Goal: Task Accomplishment & Management: Complete application form

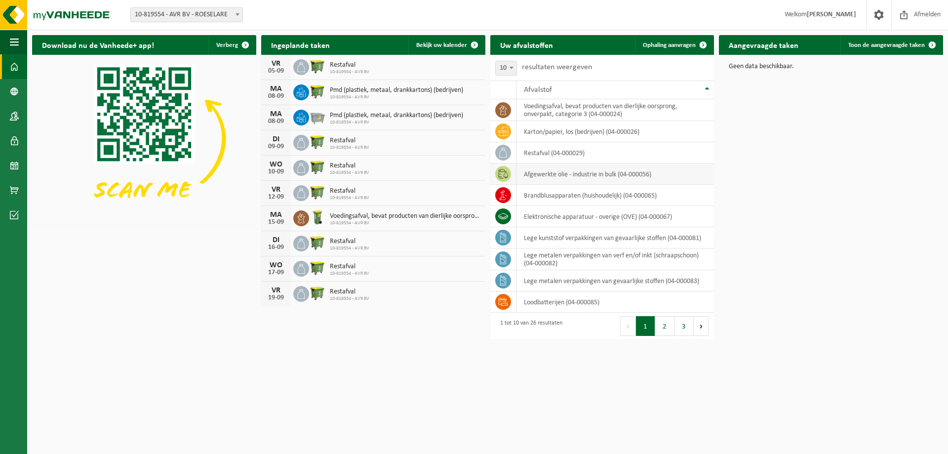
click at [612, 179] on td "afgewerkte olie - industrie in bulk (04-000056)" at bounding box center [615, 173] width 198 height 21
click at [700, 88] on div "Afvalstof" at bounding box center [613, 90] width 178 height 8
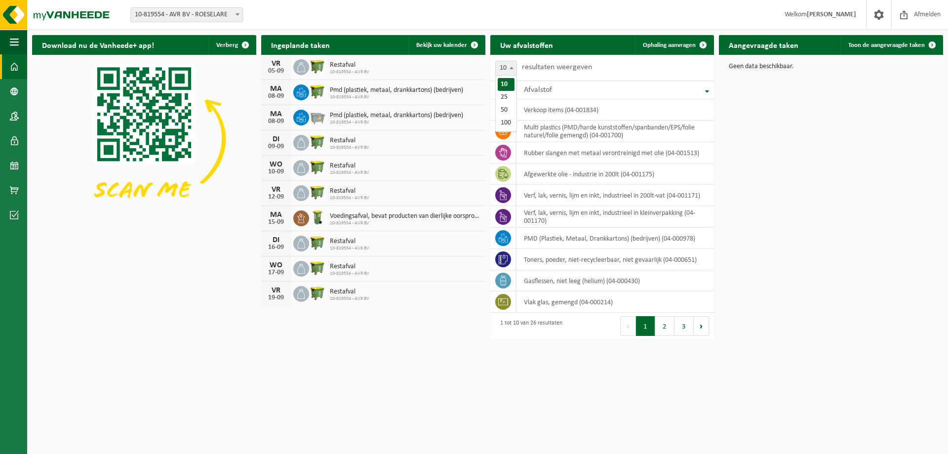
click at [511, 64] on span at bounding box center [511, 67] width 10 height 13
select select "25"
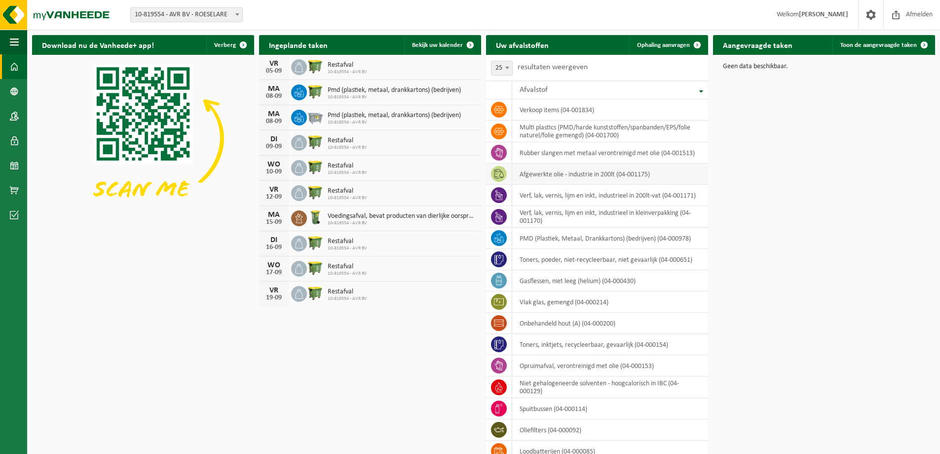
click at [668, 175] on td "afgewerkte olie - industrie in 200lt (04-001175)" at bounding box center [610, 173] width 196 height 21
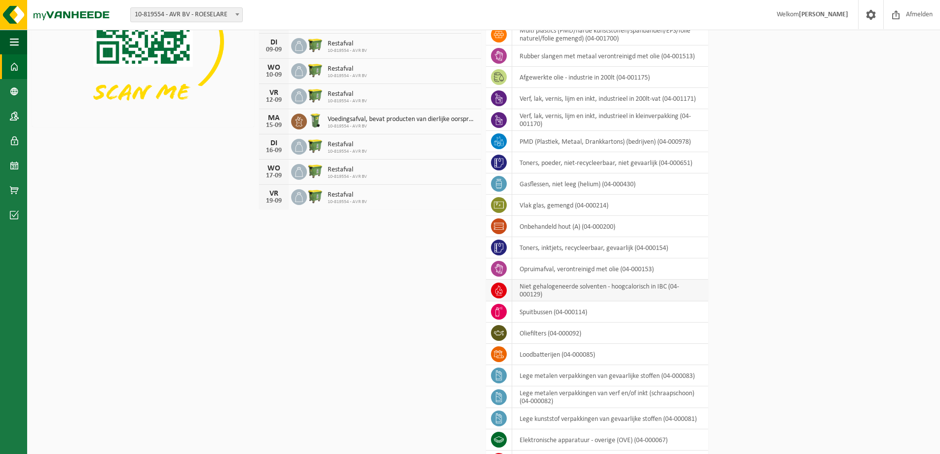
scroll to position [99, 0]
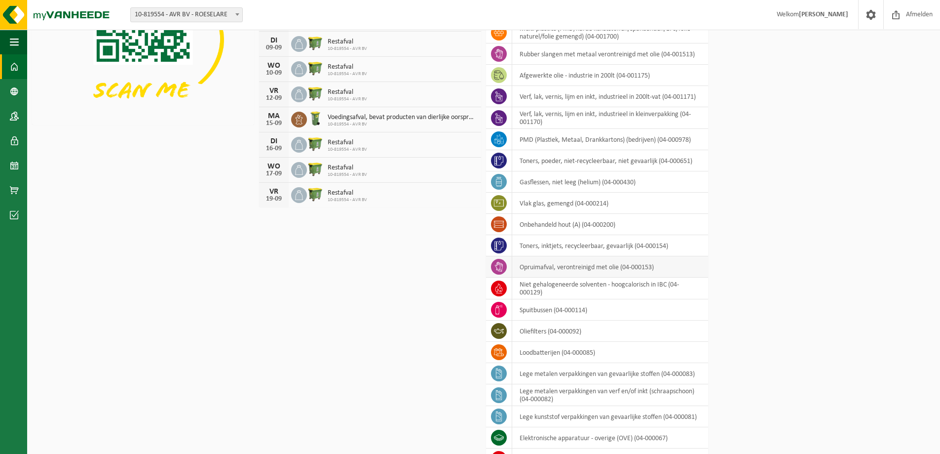
click at [611, 265] on td "opruimafval, verontreinigd met olie (04-000153)" at bounding box center [610, 266] width 196 height 21
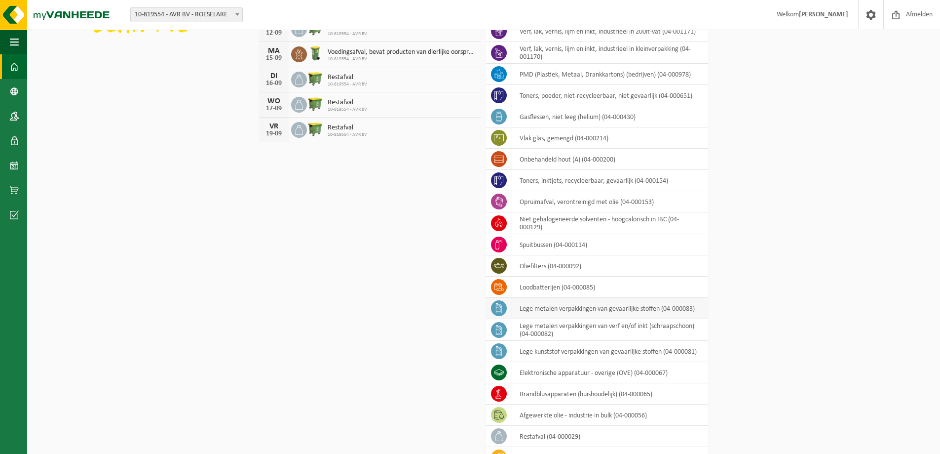
scroll to position [210, 0]
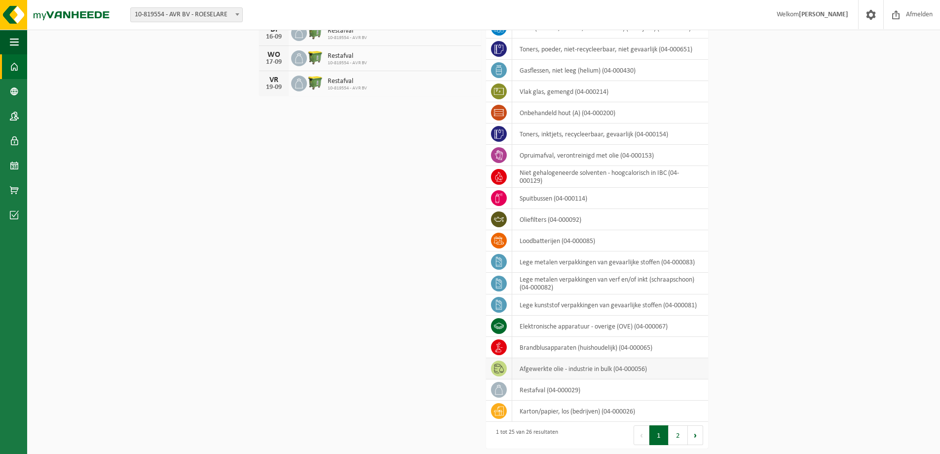
click at [601, 367] on td "afgewerkte olie - industrie in bulk (04-000056)" at bounding box center [610, 368] width 196 height 21
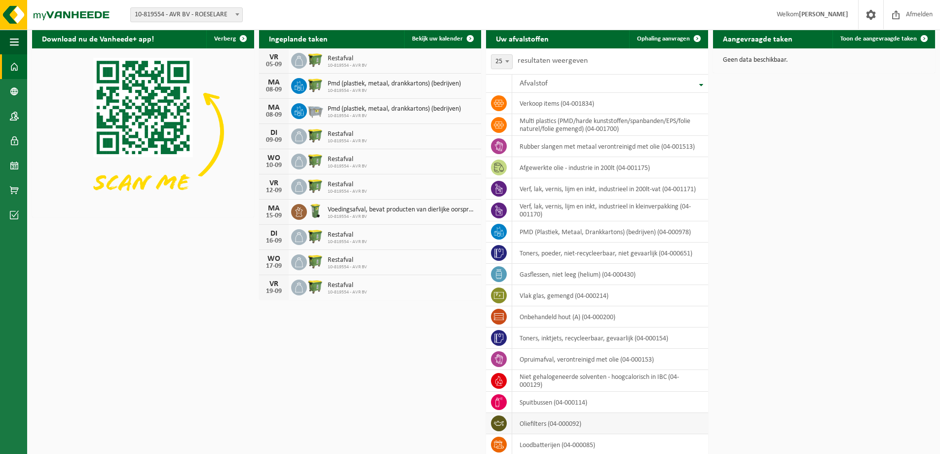
scroll to position [0, 0]
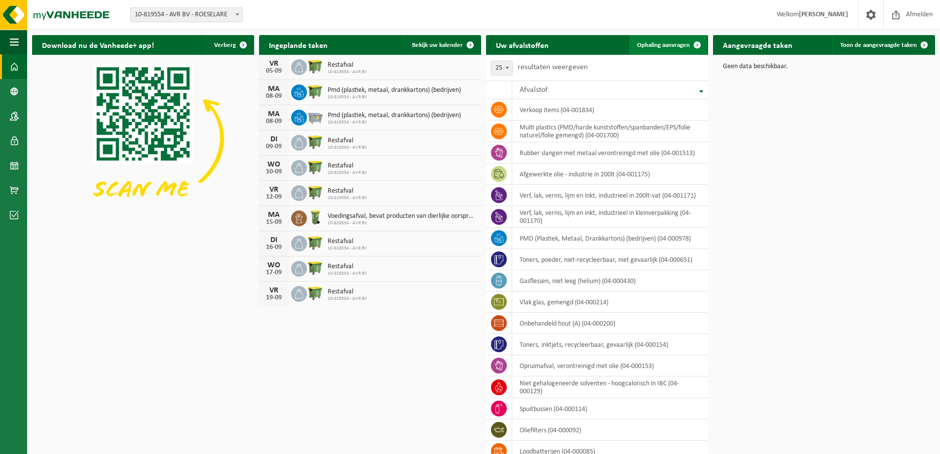
click at [691, 47] on span at bounding box center [698, 45] width 20 height 20
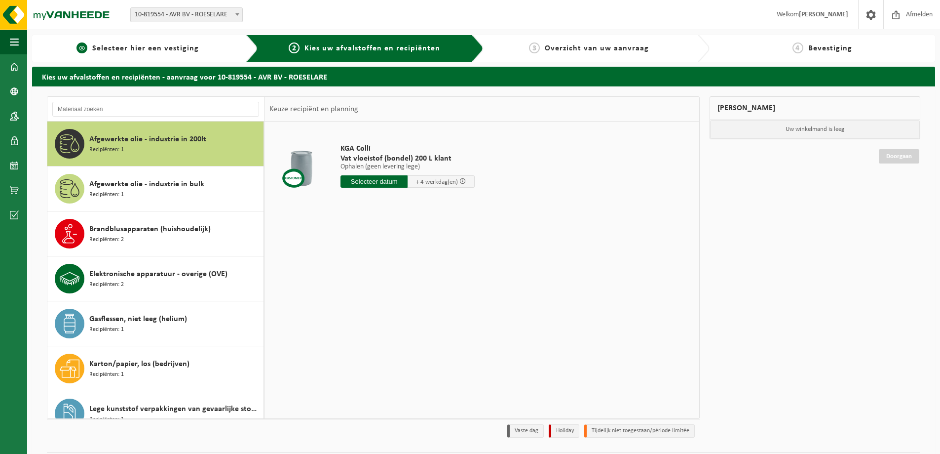
click at [153, 45] on span "Selecteer hier een vestiging" at bounding box center [145, 48] width 107 height 8
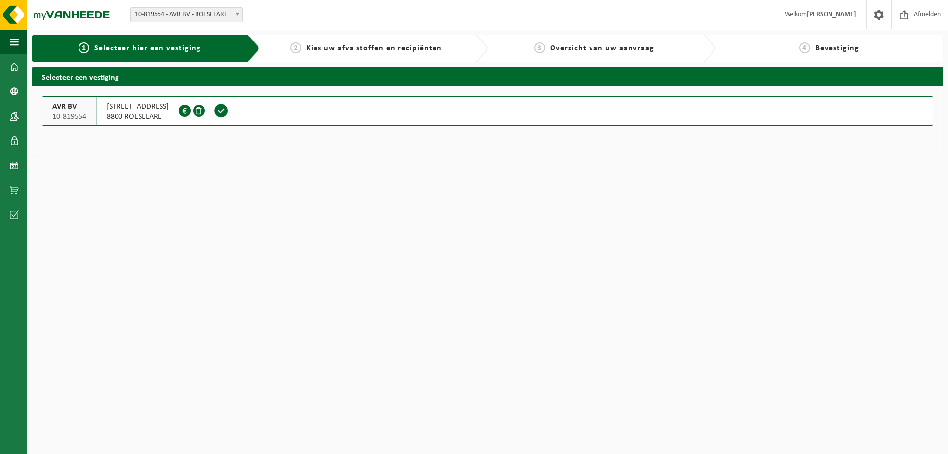
click at [393, 56] on div "2 Kies uw afvalstoffen en recipiënten" at bounding box center [374, 48] width 228 height 27
drag, startPoint x: 385, startPoint y: 50, endPoint x: 358, endPoint y: 48, distance: 26.2
click at [384, 50] on span "Kies uw afvalstoffen en recipiënten" at bounding box center [374, 48] width 136 height 8
click at [334, 44] on span "Kies uw afvalstoffen en recipiënten" at bounding box center [374, 48] width 136 height 8
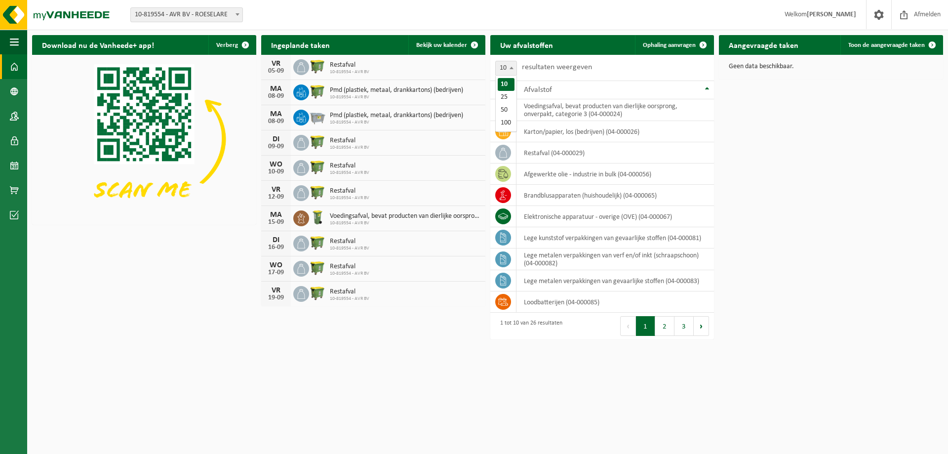
click at [506, 64] on span "10" at bounding box center [506, 68] width 21 height 14
select select "25"
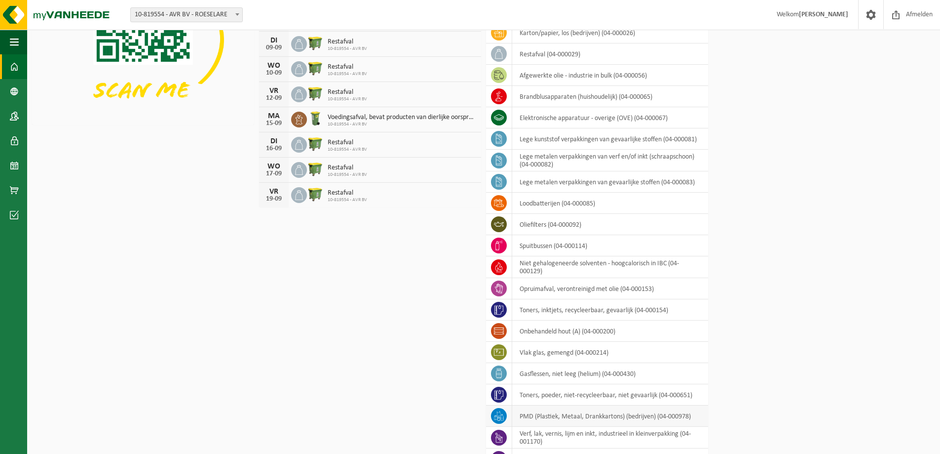
scroll to position [211, 0]
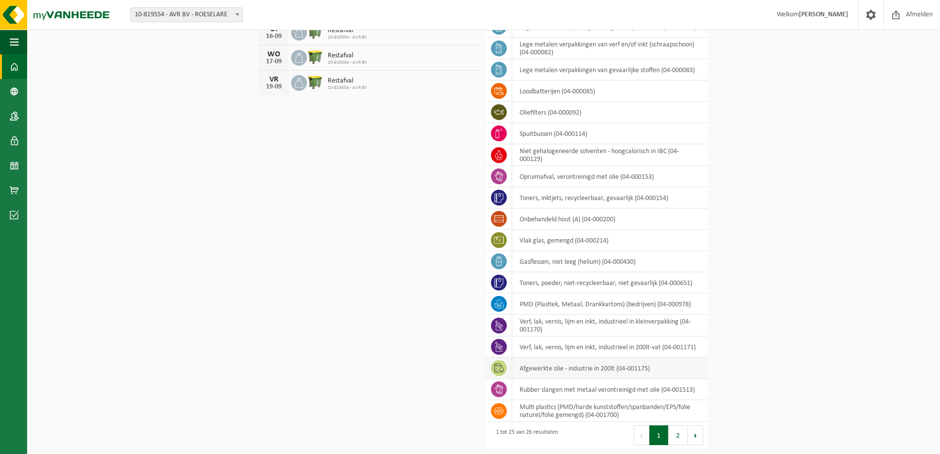
click at [541, 369] on td "afgewerkte olie - industrie in 200lt (04-001175)" at bounding box center [610, 367] width 196 height 21
click at [659, 365] on td "afgewerkte olie - industrie in 200lt (04-001175)" at bounding box center [610, 367] width 196 height 21
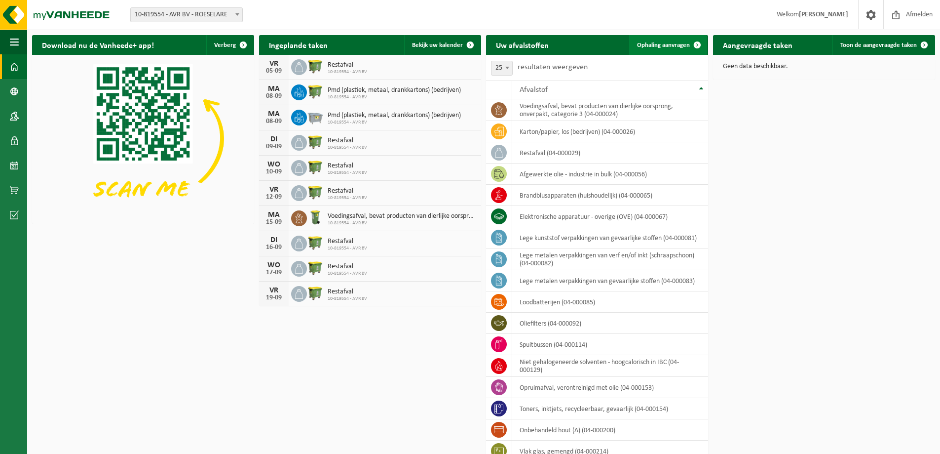
click at [671, 42] on span "Ophaling aanvragen" at bounding box center [663, 45] width 53 height 6
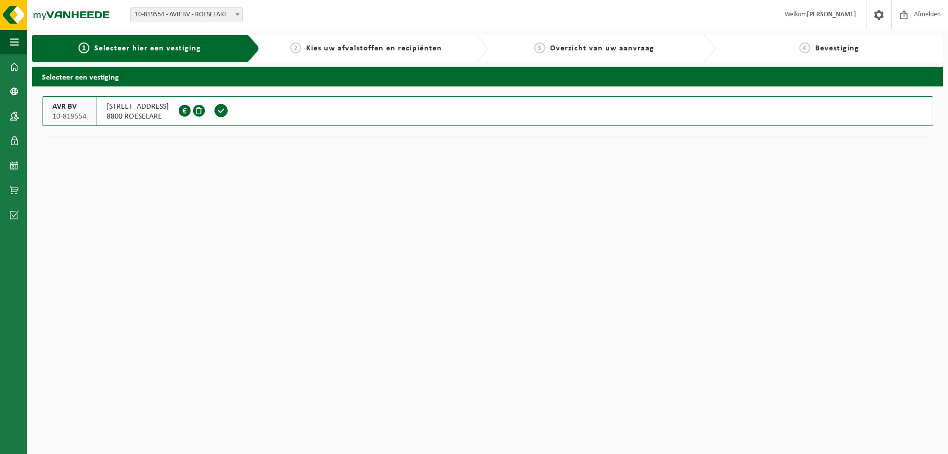
click at [235, 103] on span at bounding box center [221, 111] width 28 height 29
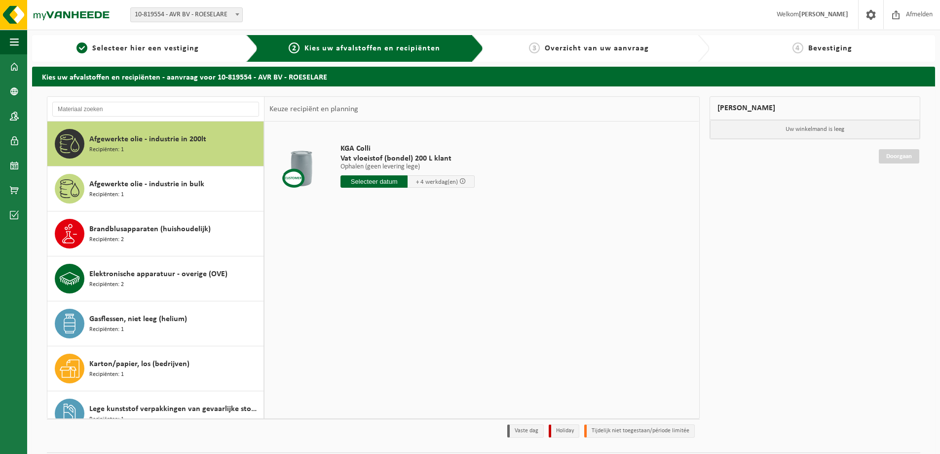
click at [371, 181] on input "text" at bounding box center [374, 181] width 67 height 12
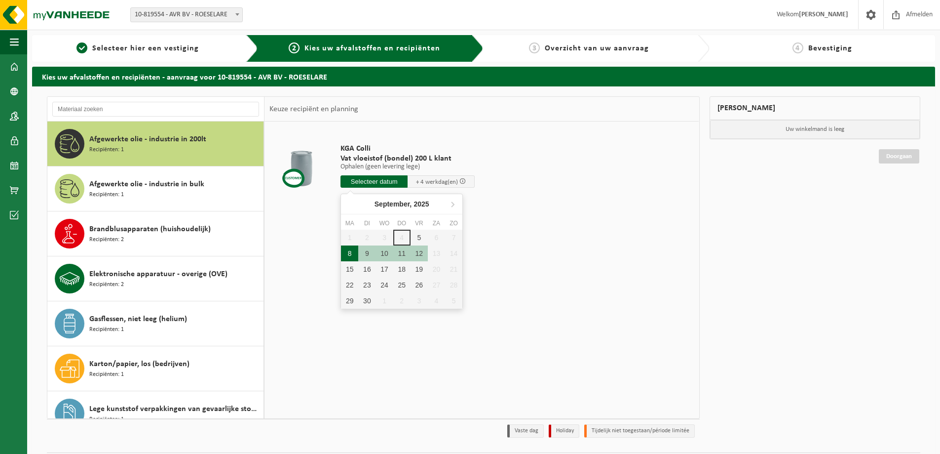
click at [346, 251] on div "8" at bounding box center [349, 253] width 17 height 16
type input "Van 2025-09-08"
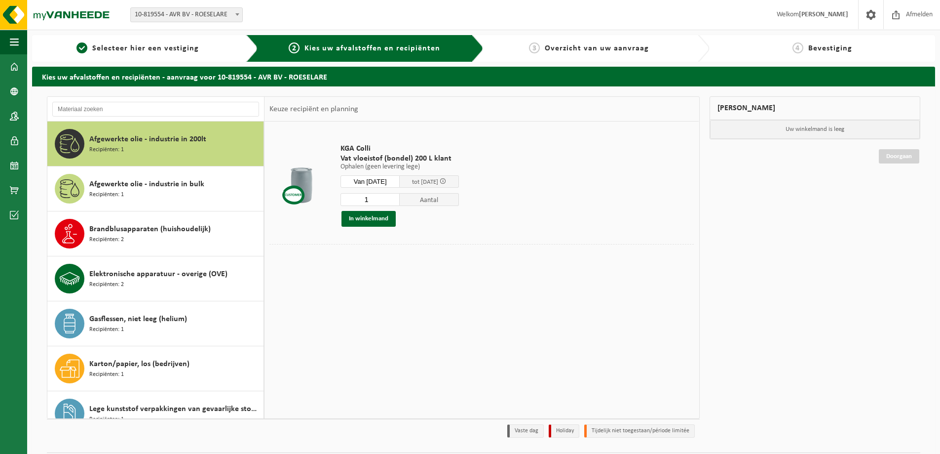
click at [369, 199] on input "1" at bounding box center [370, 199] width 59 height 13
type input "8"
click at [366, 220] on button "In winkelmand" at bounding box center [369, 219] width 54 height 16
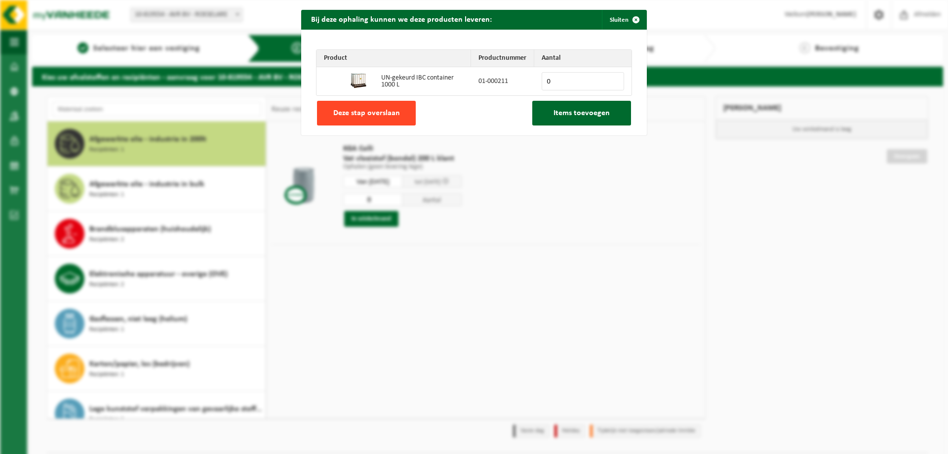
click at [368, 112] on span "Deze stap overslaan" at bounding box center [366, 113] width 67 height 8
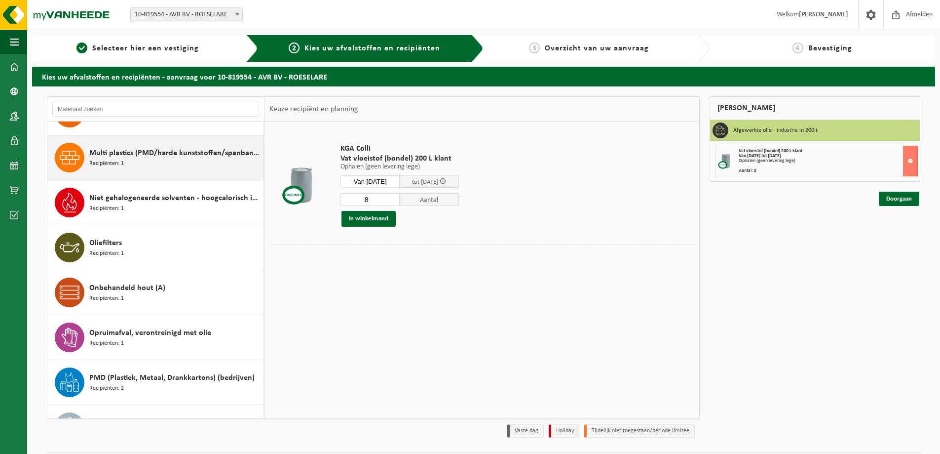
scroll to position [444, 0]
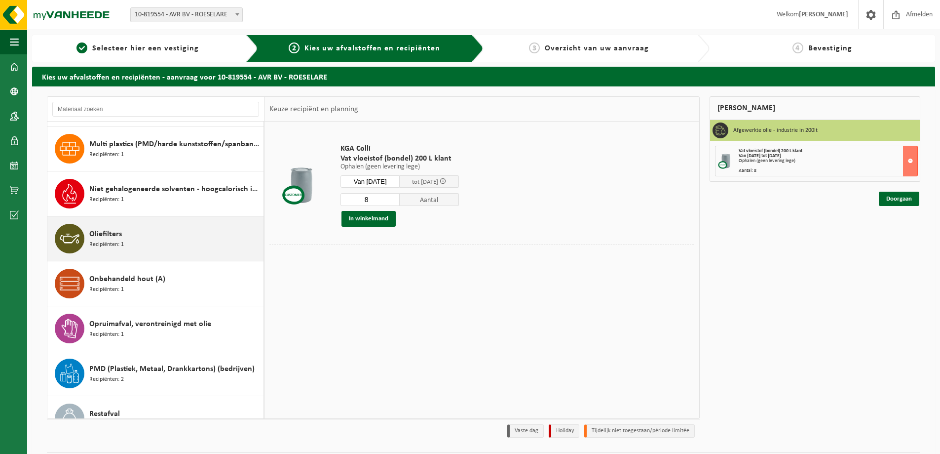
click at [149, 243] on div "Oliefilters Recipiënten: 1" at bounding box center [175, 239] width 172 height 30
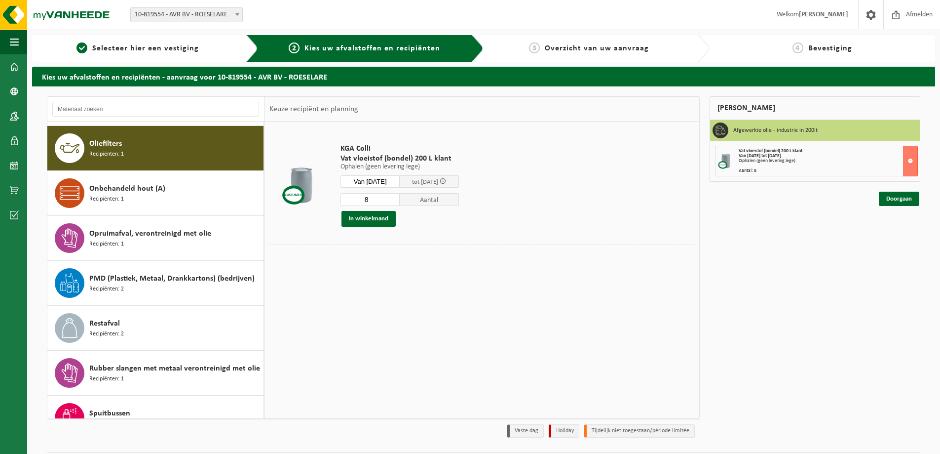
scroll to position [539, 0]
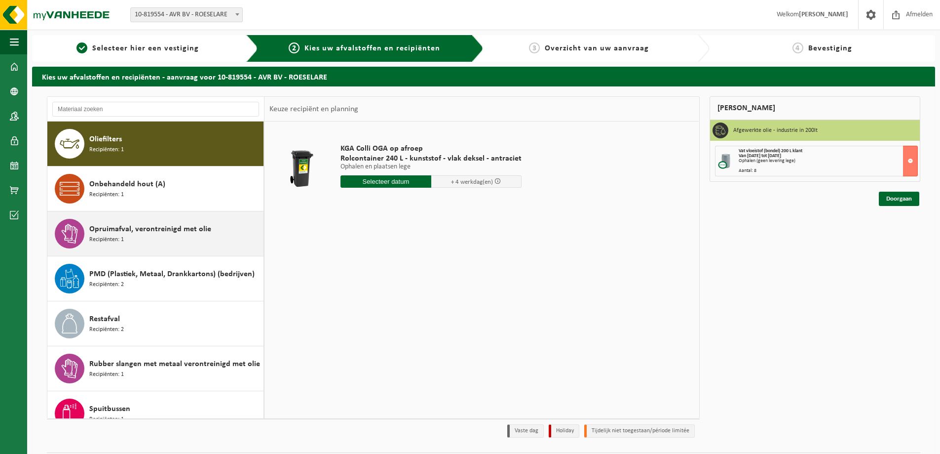
click at [164, 241] on div "Opruimafval, verontreinigd met olie Recipiënten: 1" at bounding box center [175, 234] width 172 height 30
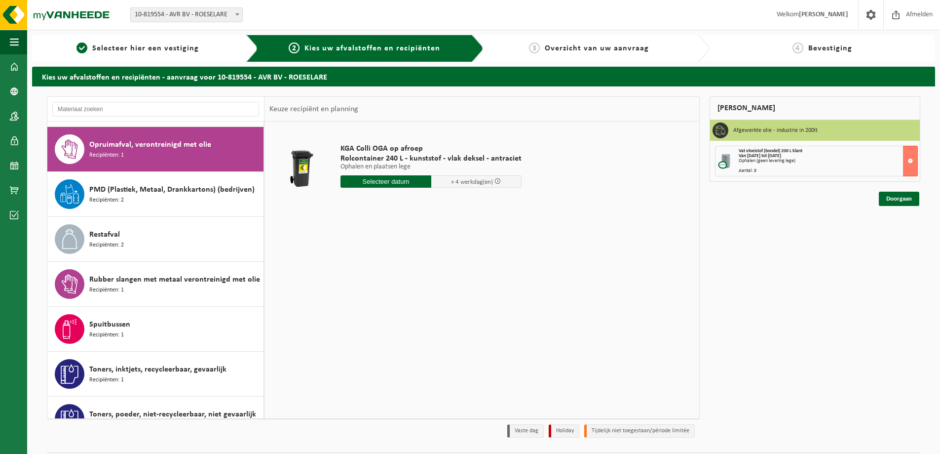
scroll to position [629, 0]
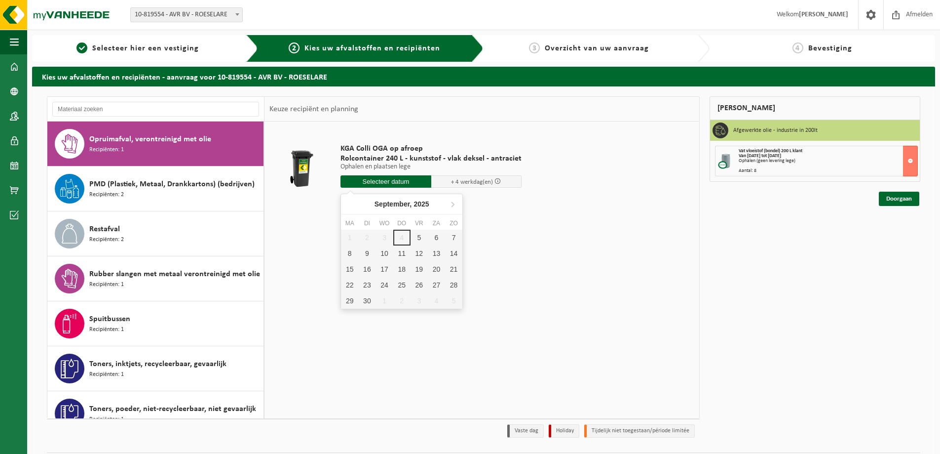
click at [389, 183] on input "text" at bounding box center [386, 181] width 91 height 12
click at [351, 255] on div "8" at bounding box center [349, 253] width 17 height 16
type input "Van 2025-09-08"
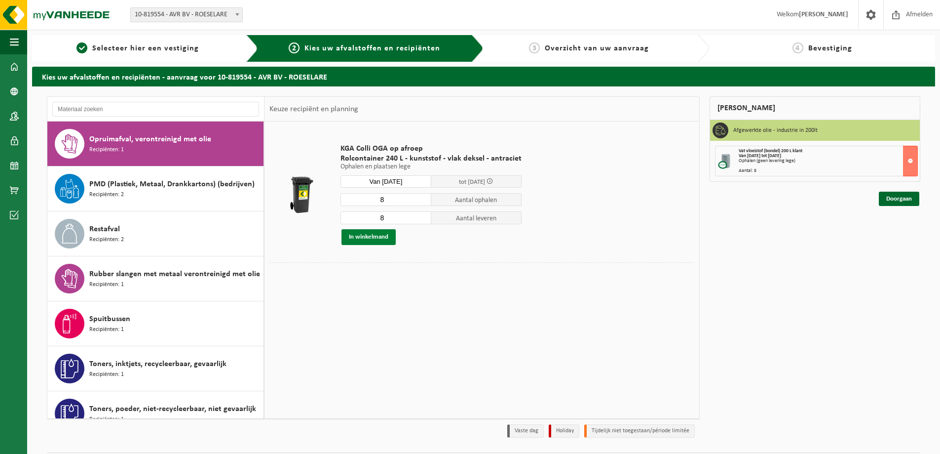
click at [367, 239] on button "In winkelmand" at bounding box center [369, 237] width 54 height 16
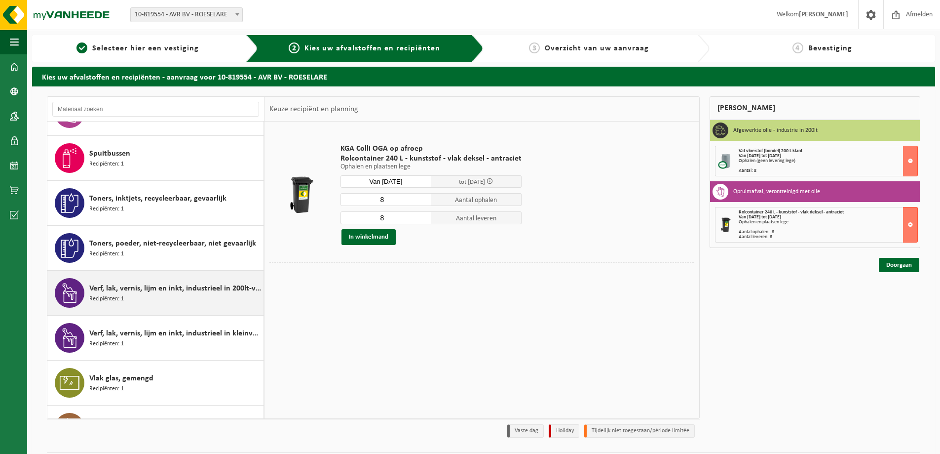
scroll to position [826, 0]
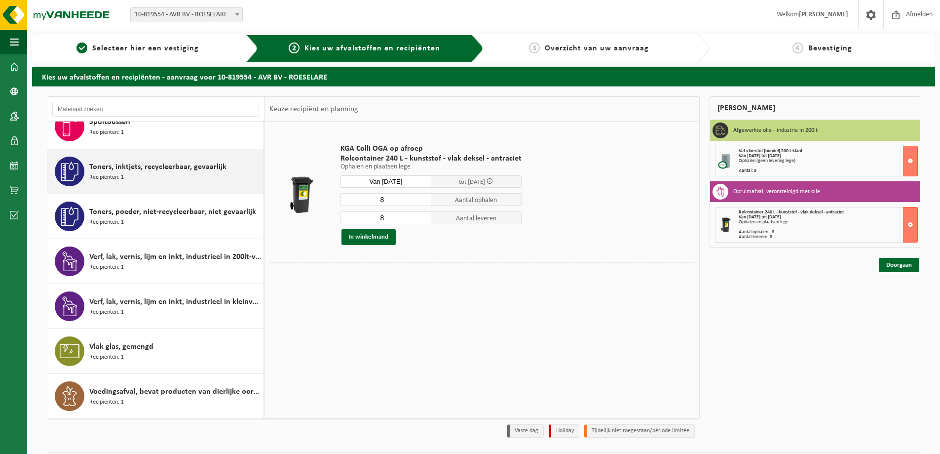
click at [139, 175] on div "Toners, inktjets, recycleerbaar, gevaarlijk Recipiënten: 1" at bounding box center [175, 171] width 172 height 30
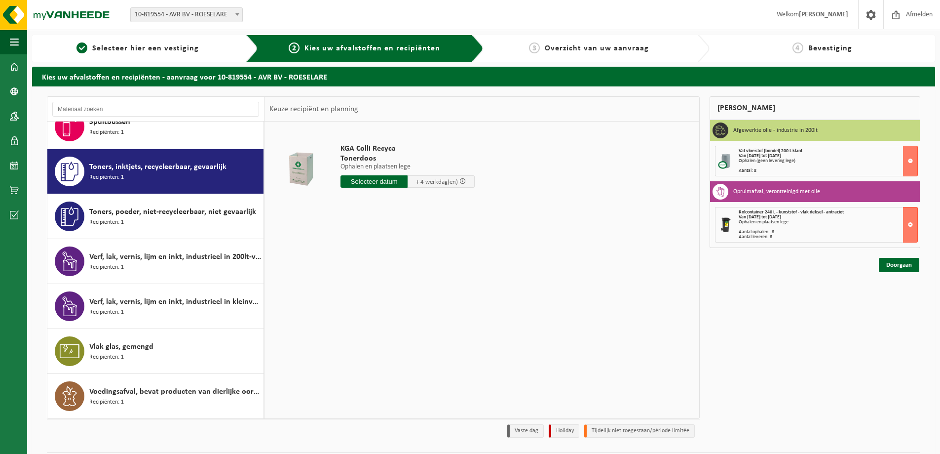
click at [364, 185] on input "text" at bounding box center [374, 181] width 67 height 12
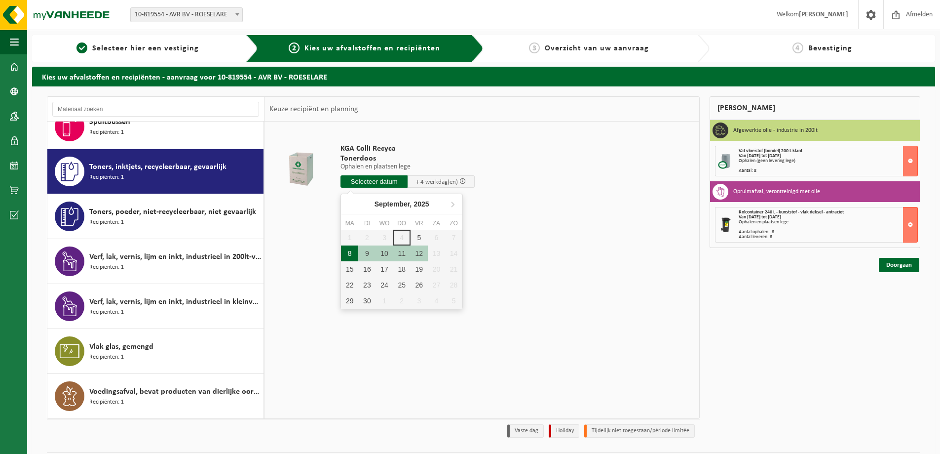
click at [353, 254] on div "8" at bounding box center [349, 253] width 17 height 16
type input "Van 2025-09-08"
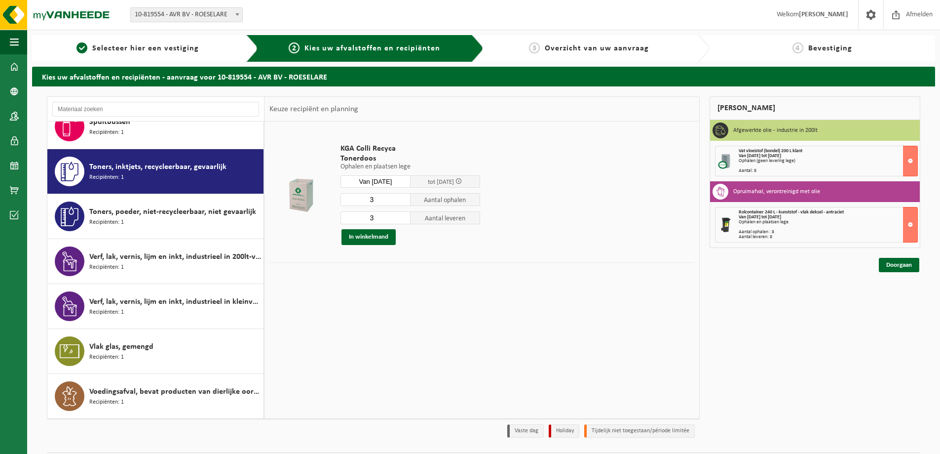
drag, startPoint x: 373, startPoint y: 200, endPoint x: 343, endPoint y: 200, distance: 29.6
click at [346, 200] on input "3" at bounding box center [376, 199] width 70 height 13
type input "1"
drag, startPoint x: 384, startPoint y: 216, endPoint x: 347, endPoint y: 219, distance: 37.2
click at [348, 218] on input "3" at bounding box center [376, 217] width 70 height 13
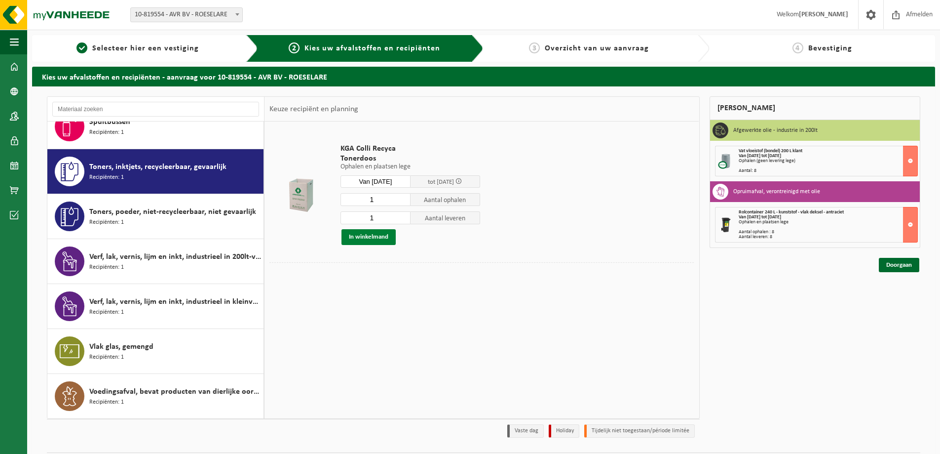
type input "1"
click at [379, 237] on button "In winkelmand" at bounding box center [369, 237] width 54 height 16
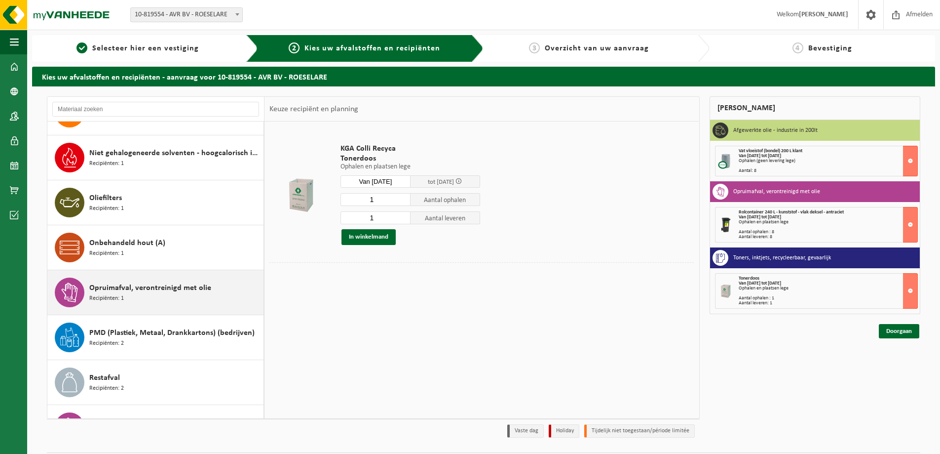
scroll to position [0, 0]
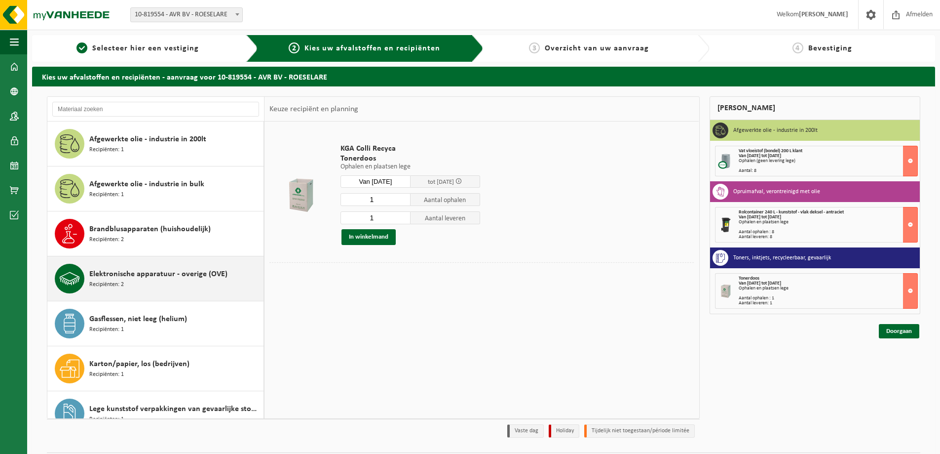
click at [132, 289] on div "Elektronische apparatuur - overige (OVE) Recipiënten: 2" at bounding box center [175, 279] width 172 height 30
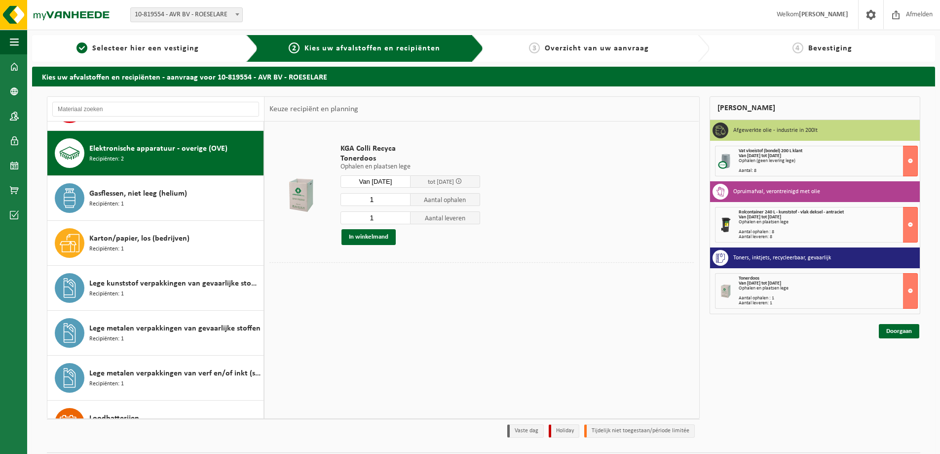
scroll to position [135, 0]
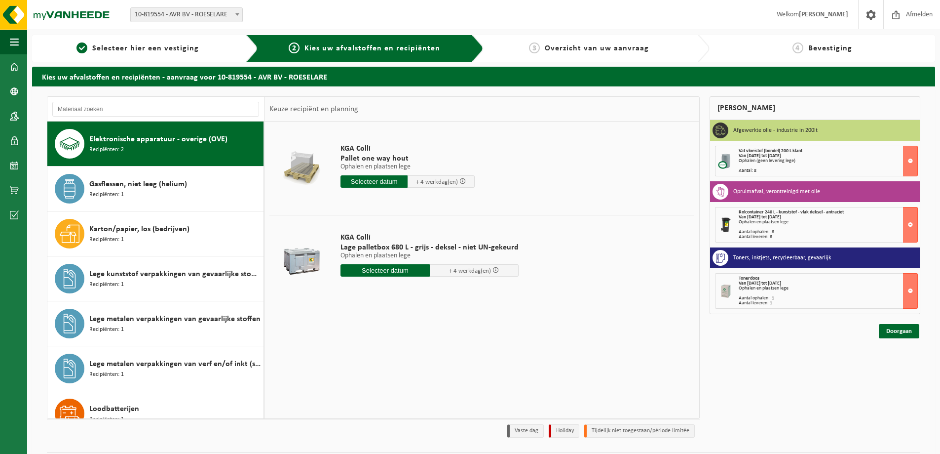
click at [383, 271] on input "text" at bounding box center [385, 270] width 89 height 12
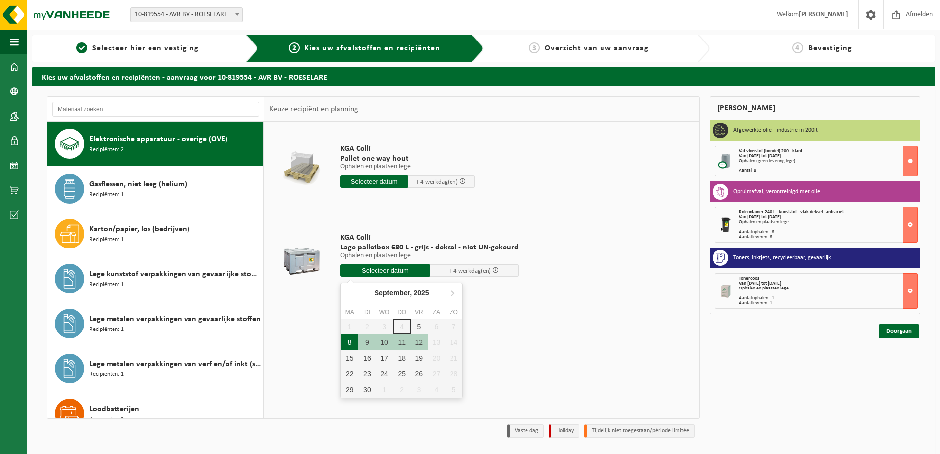
click at [353, 342] on div "8" at bounding box center [349, 342] width 17 height 16
type input "Van 2025-09-08"
type input "2025-09-08"
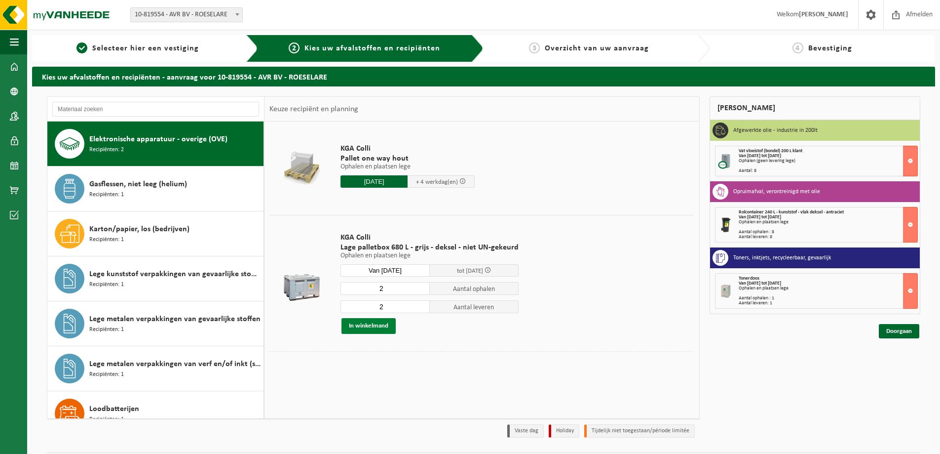
click at [371, 326] on button "In winkelmand" at bounding box center [369, 326] width 54 height 16
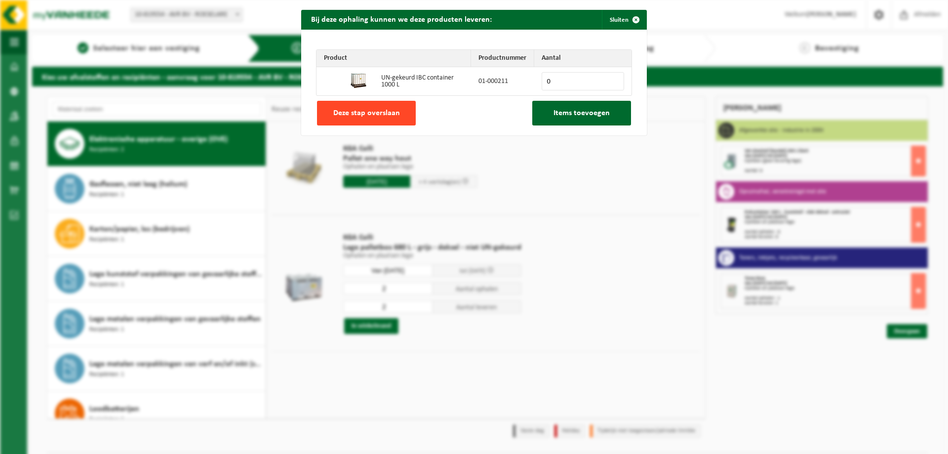
click at [371, 112] on span "Deze stap overslaan" at bounding box center [366, 113] width 67 height 8
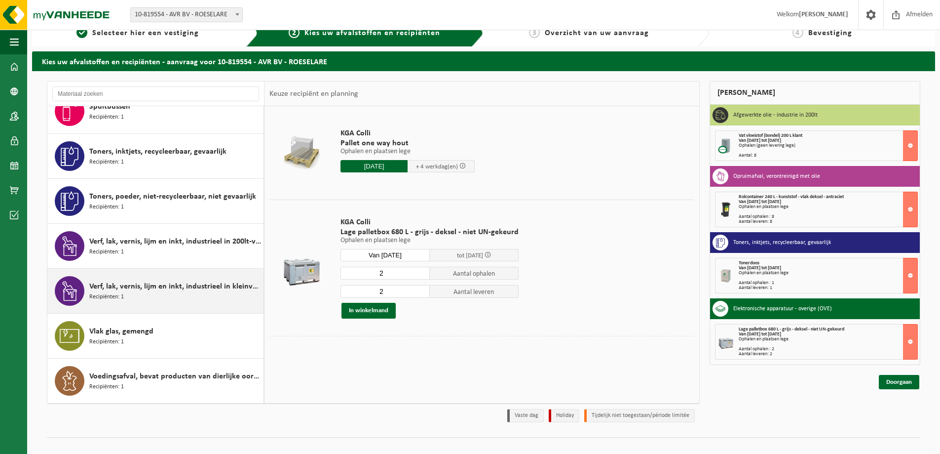
scroll to position [29, 0]
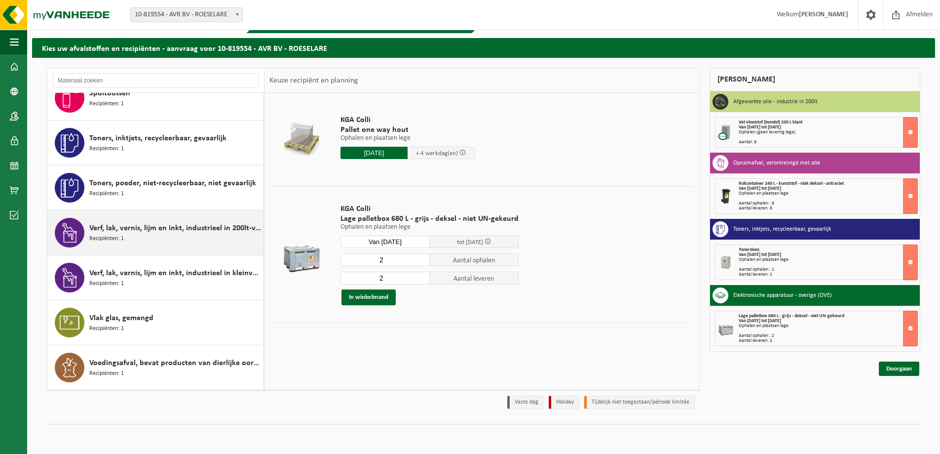
click at [142, 238] on div "Verf, lak, vernis, lijm en inkt, industrieel in 200lt-vat Recipiënten: 1" at bounding box center [175, 233] width 172 height 30
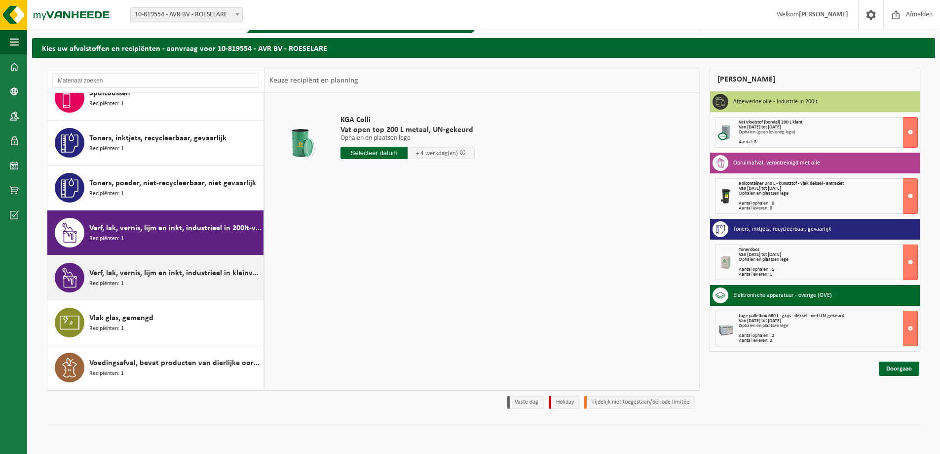
click at [135, 277] on span "Verf, lak, vernis, lijm en inkt, industrieel in kleinverpakking" at bounding box center [175, 273] width 172 height 12
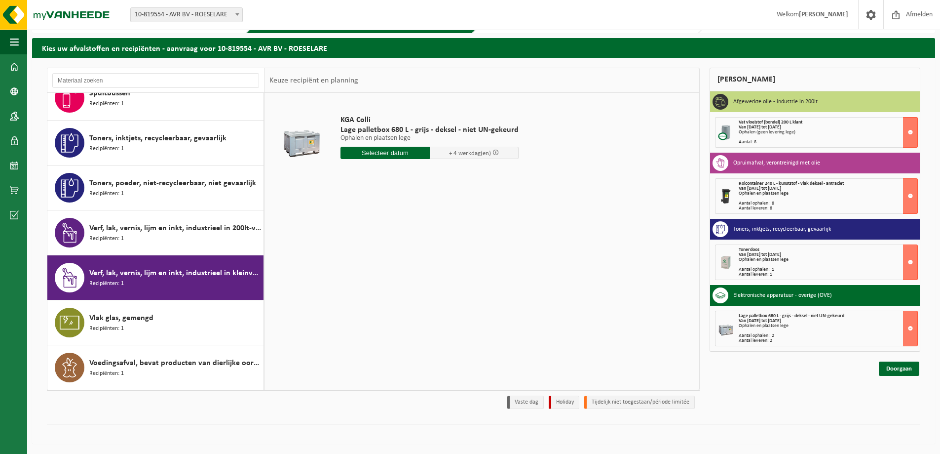
click at [385, 154] on input "text" at bounding box center [385, 153] width 89 height 12
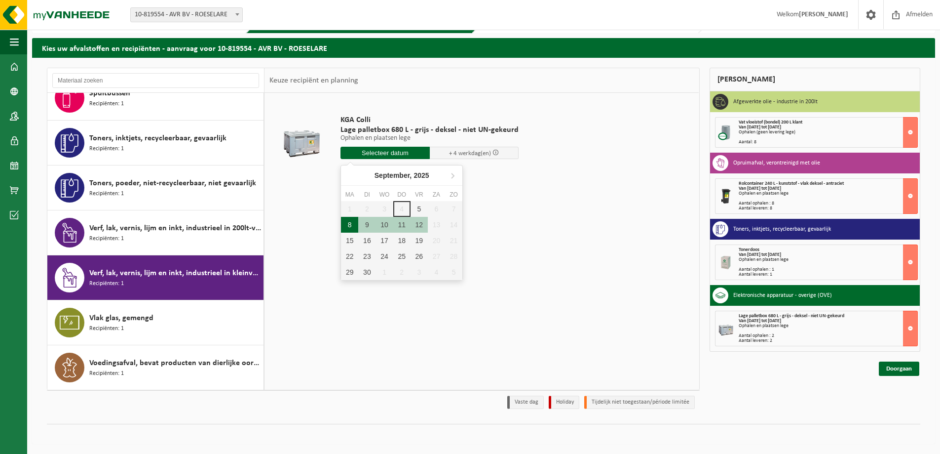
click at [347, 224] on div "8" at bounding box center [349, 225] width 17 height 16
type input "Van 2025-09-08"
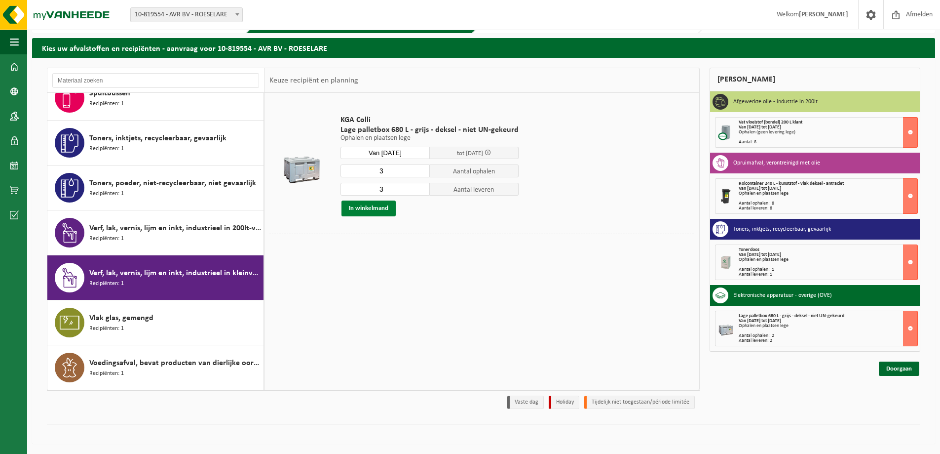
click at [369, 211] on button "In winkelmand" at bounding box center [369, 208] width 54 height 16
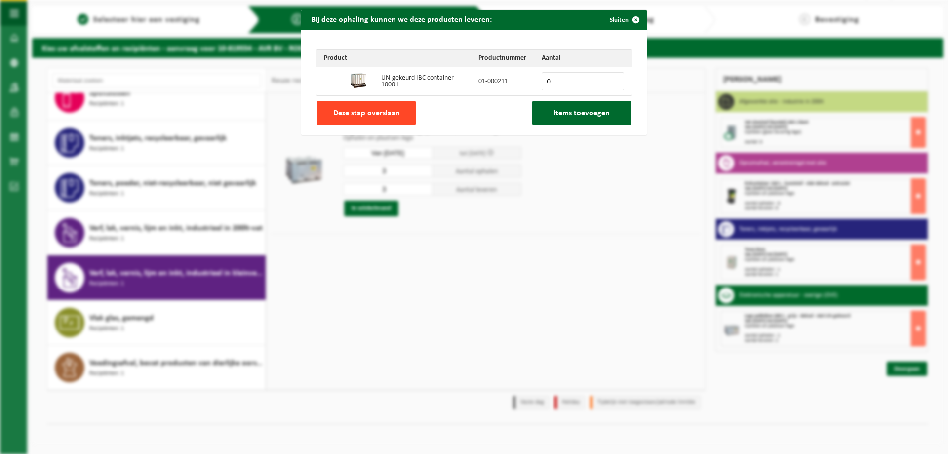
click at [360, 108] on button "Deze stap overslaan" at bounding box center [366, 113] width 99 height 25
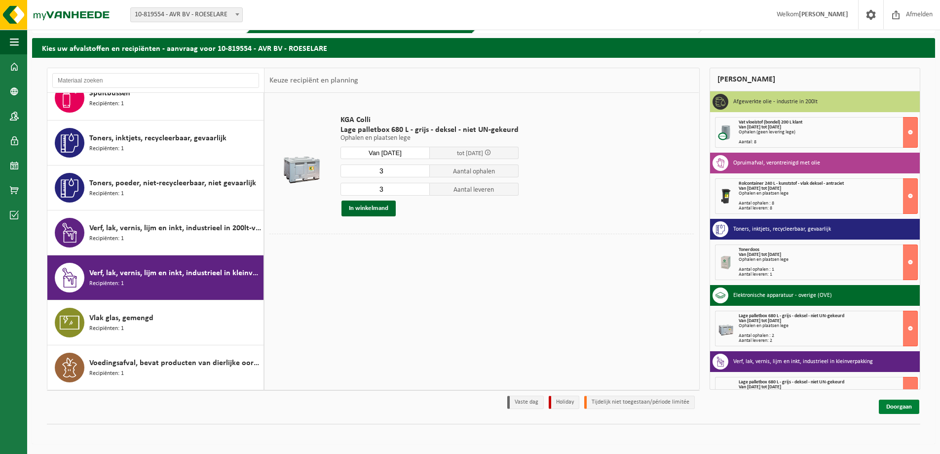
click at [903, 405] on link "Doorgaan" at bounding box center [899, 406] width 40 height 14
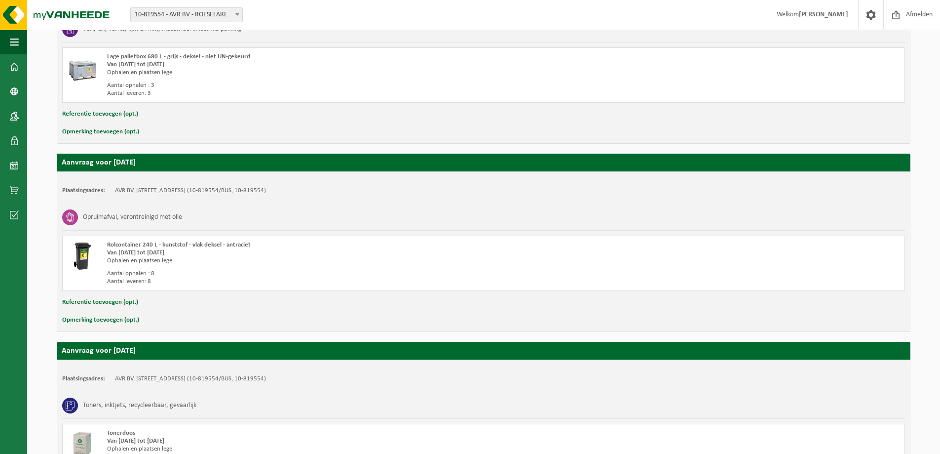
scroll to position [598, 0]
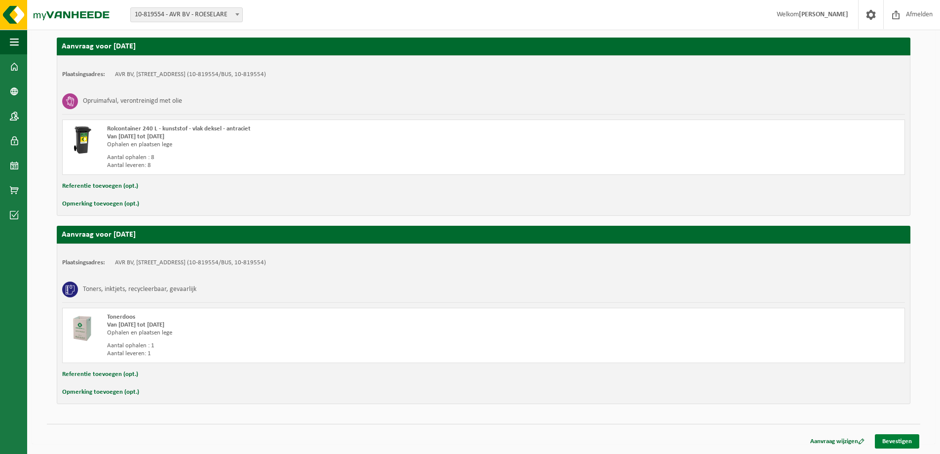
click at [892, 442] on link "Bevestigen" at bounding box center [897, 441] width 44 height 14
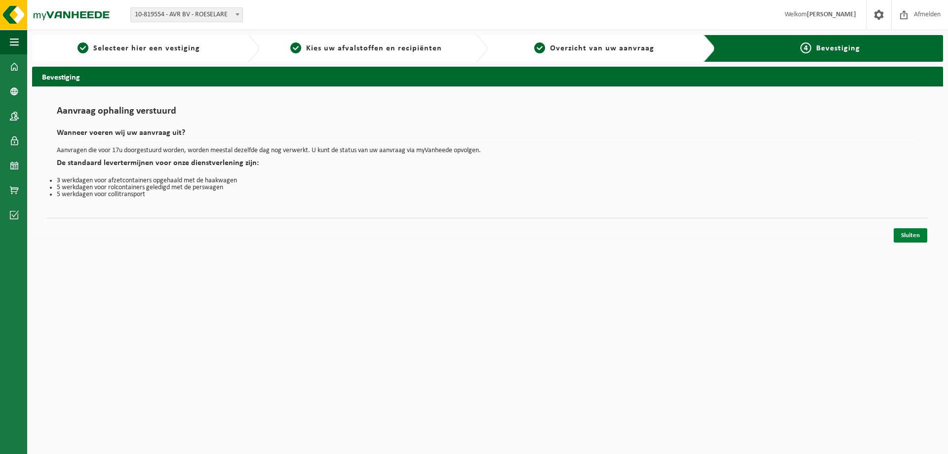
click at [914, 237] on link "Sluiten" at bounding box center [911, 235] width 34 height 14
